Goal: Task Accomplishment & Management: Manage account settings

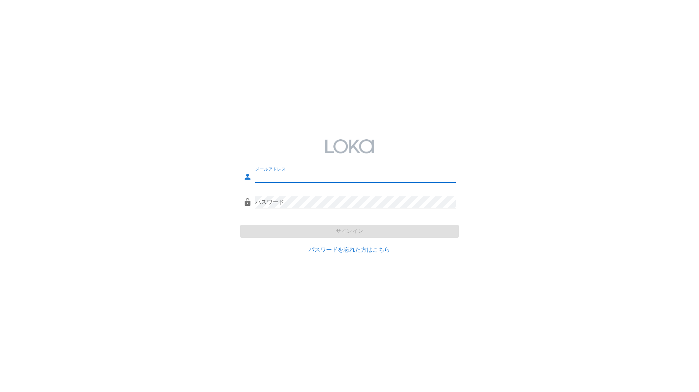
type input "[EMAIL_ADDRESS][DOMAIN_NAME]"
click at [379, 231] on div "サインイン" at bounding box center [349, 231] width 224 height 19
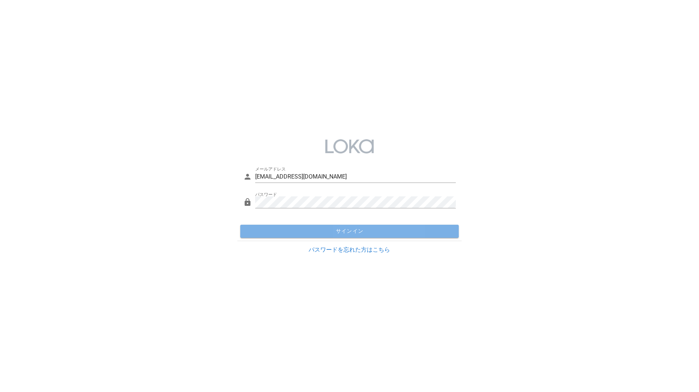
click at [381, 231] on span "サインイン" at bounding box center [349, 231] width 213 height 7
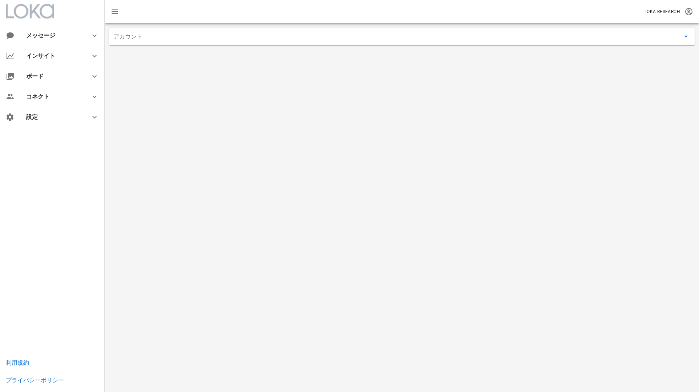
click at [263, 36] on input "アカウント" at bounding box center [396, 37] width 566 height 12
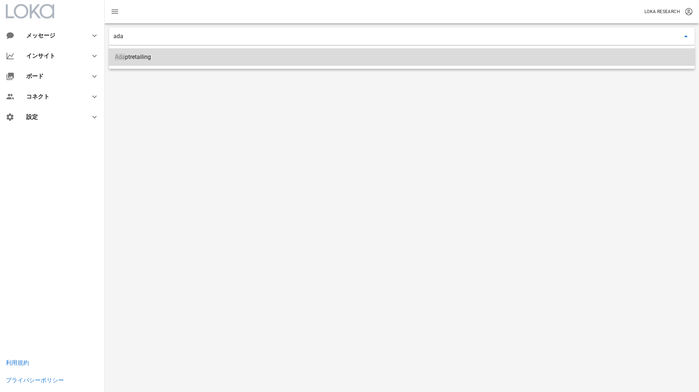
type input "Adaptretailing"
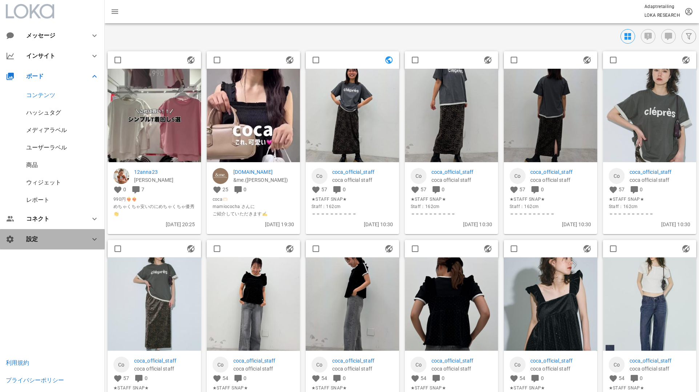
click at [78, 235] on div "設定" at bounding box center [52, 239] width 105 height 20
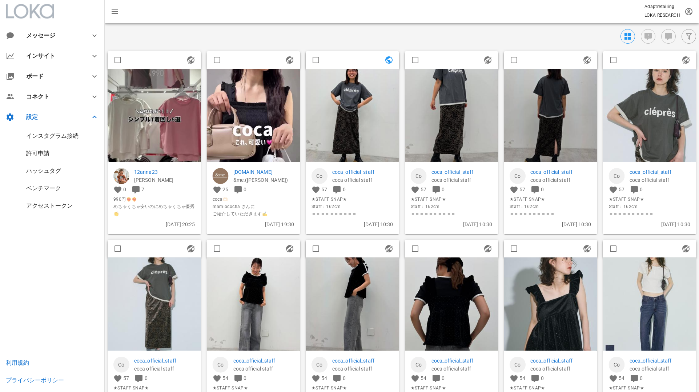
click at [60, 136] on div "インスタグラム接続" at bounding box center [52, 135] width 52 height 7
